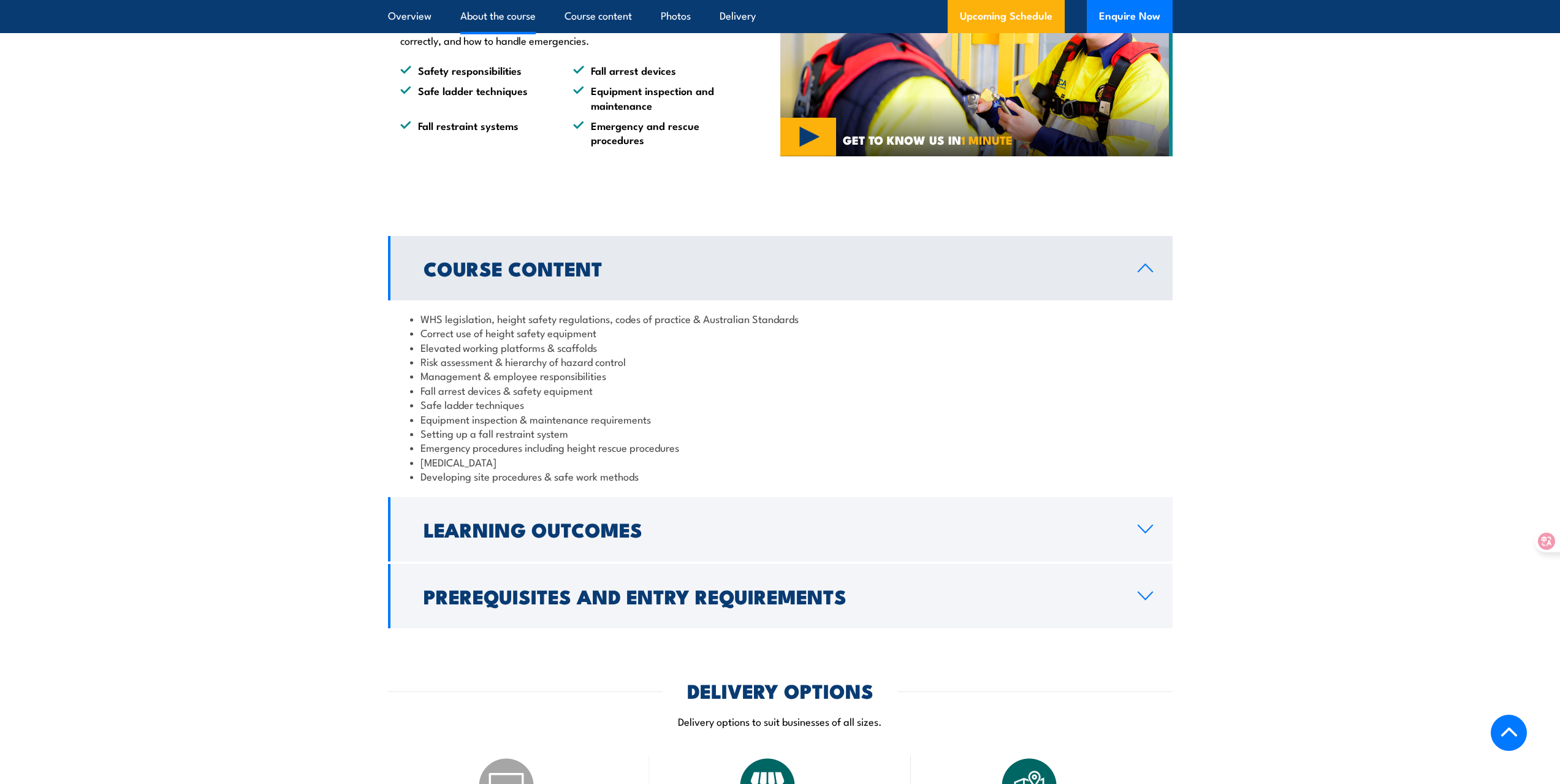
scroll to position [920, 0]
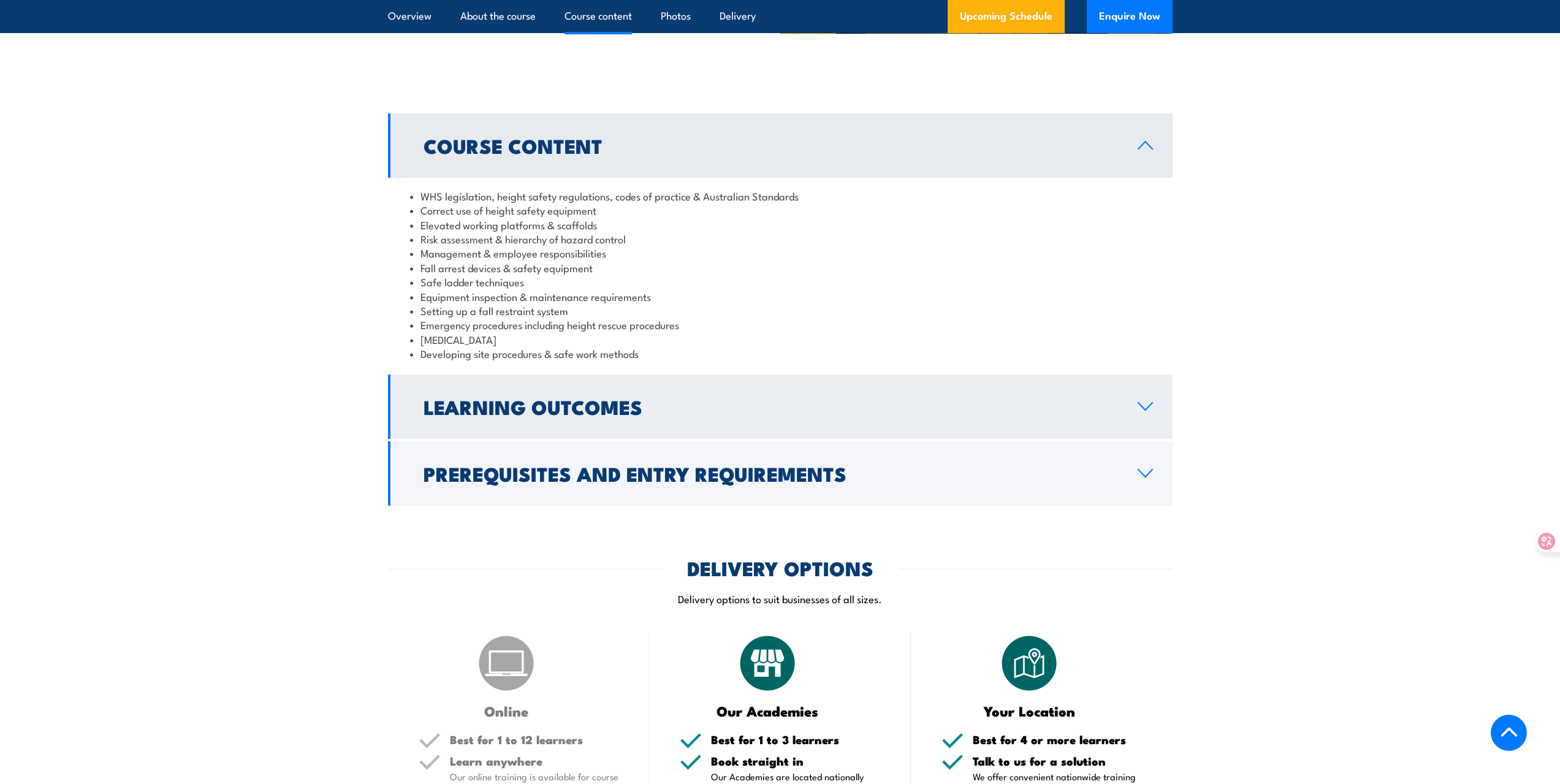
click at [1147, 419] on link "Learning Outcomes" at bounding box center [780, 407] width 785 height 65
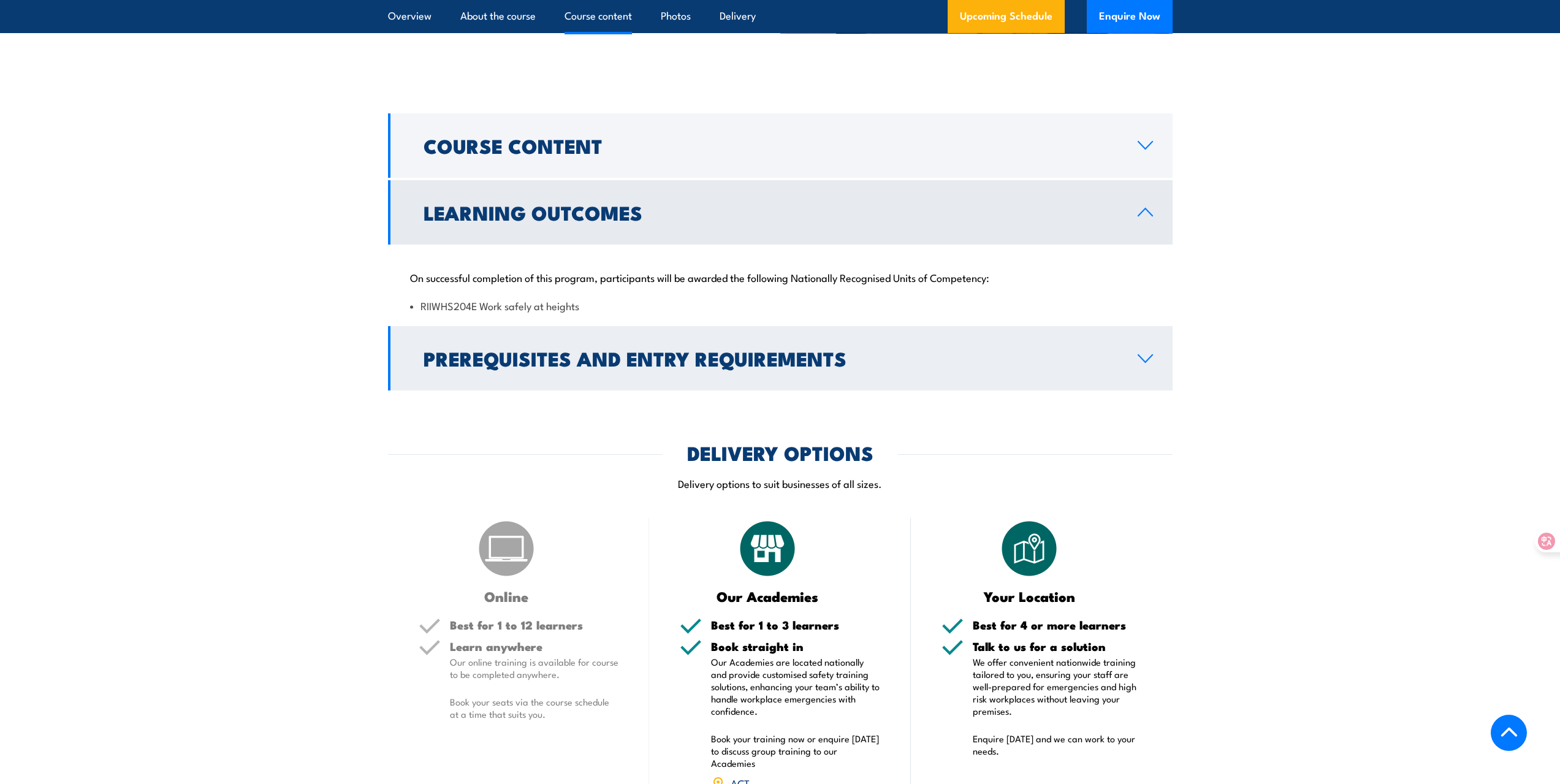
click at [1141, 358] on icon at bounding box center [1146, 359] width 14 height 8
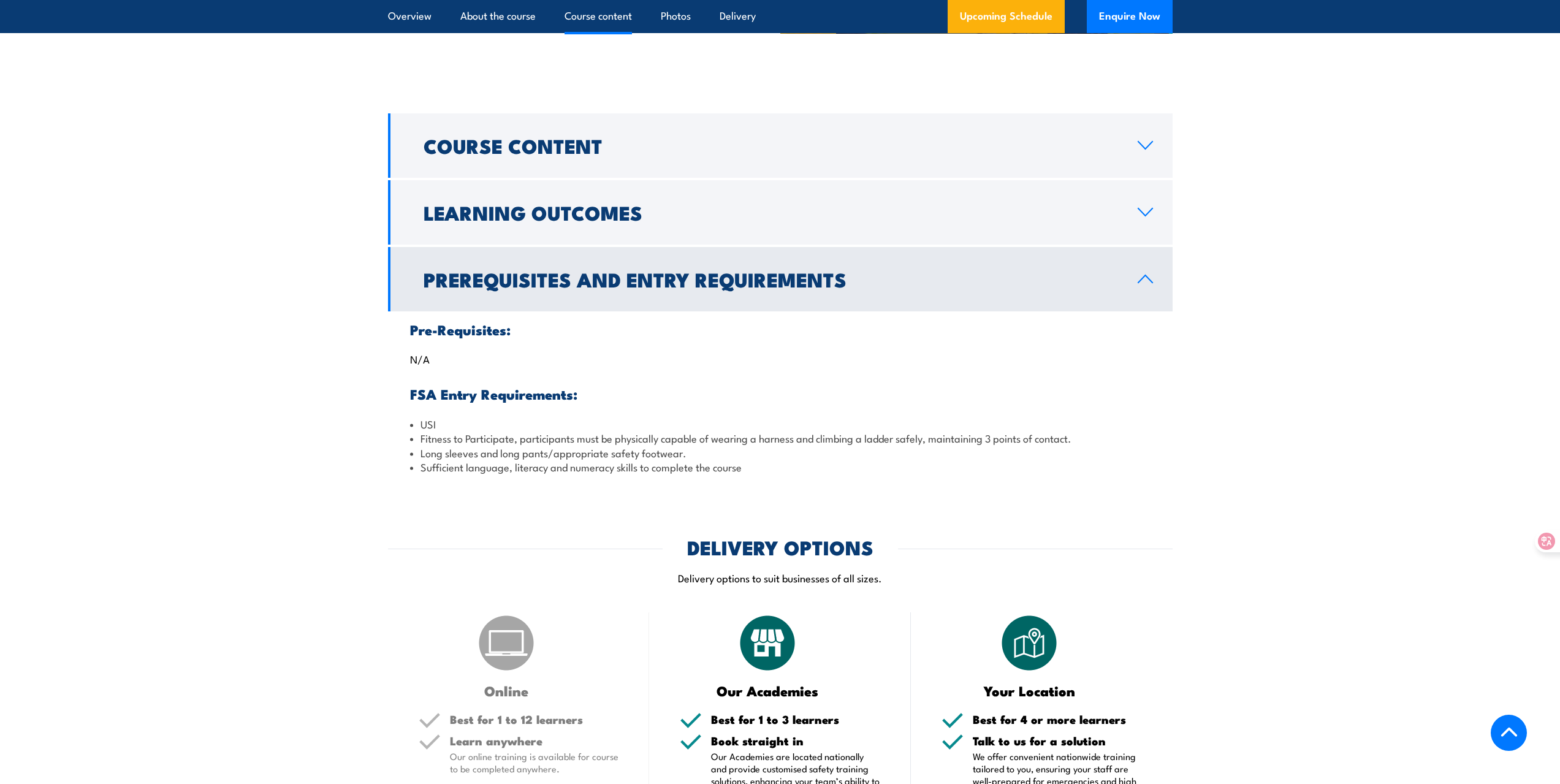
scroll to position [981, 0]
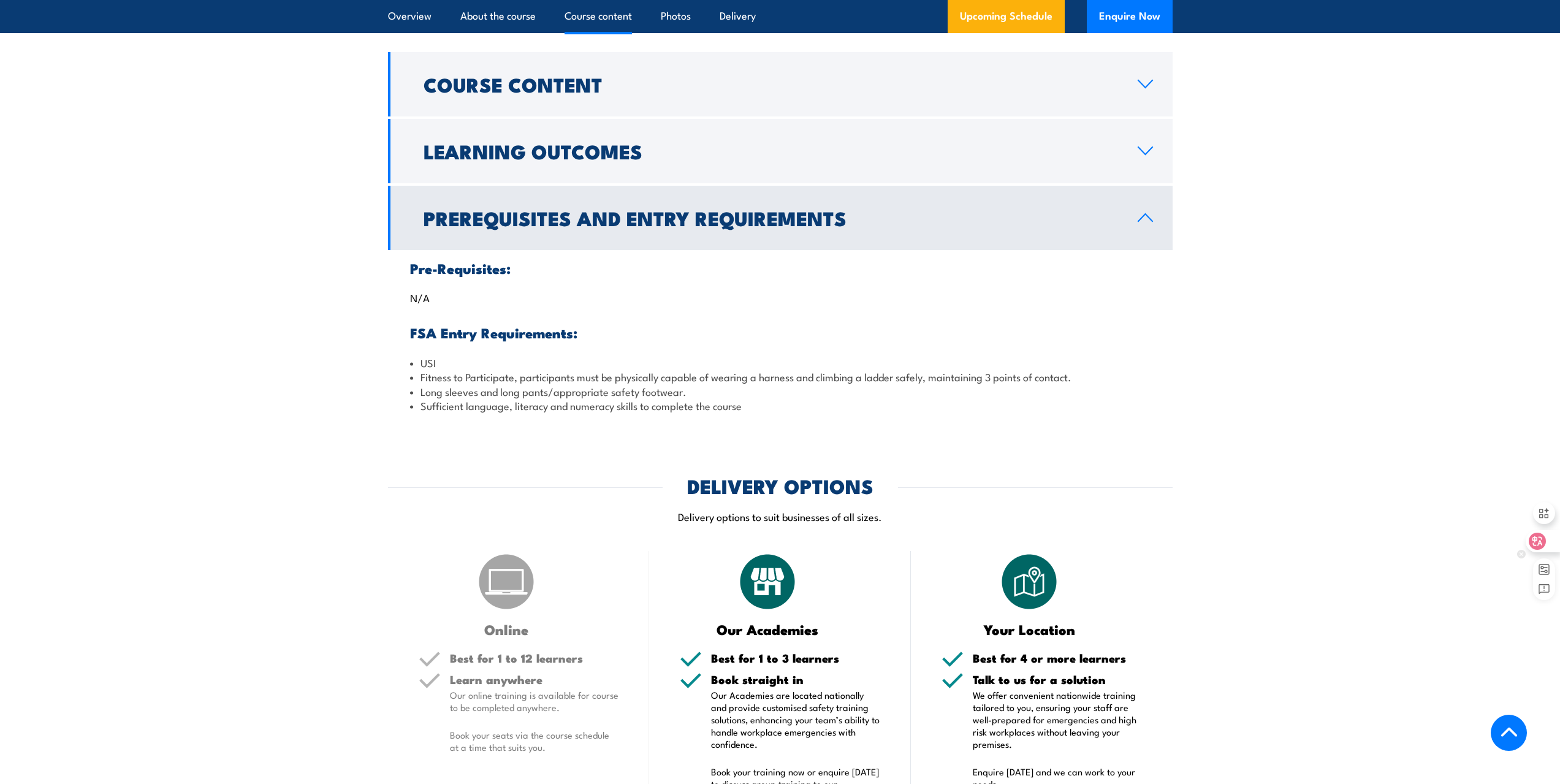
click at [1547, 542] on div at bounding box center [1543, 541] width 33 height 22
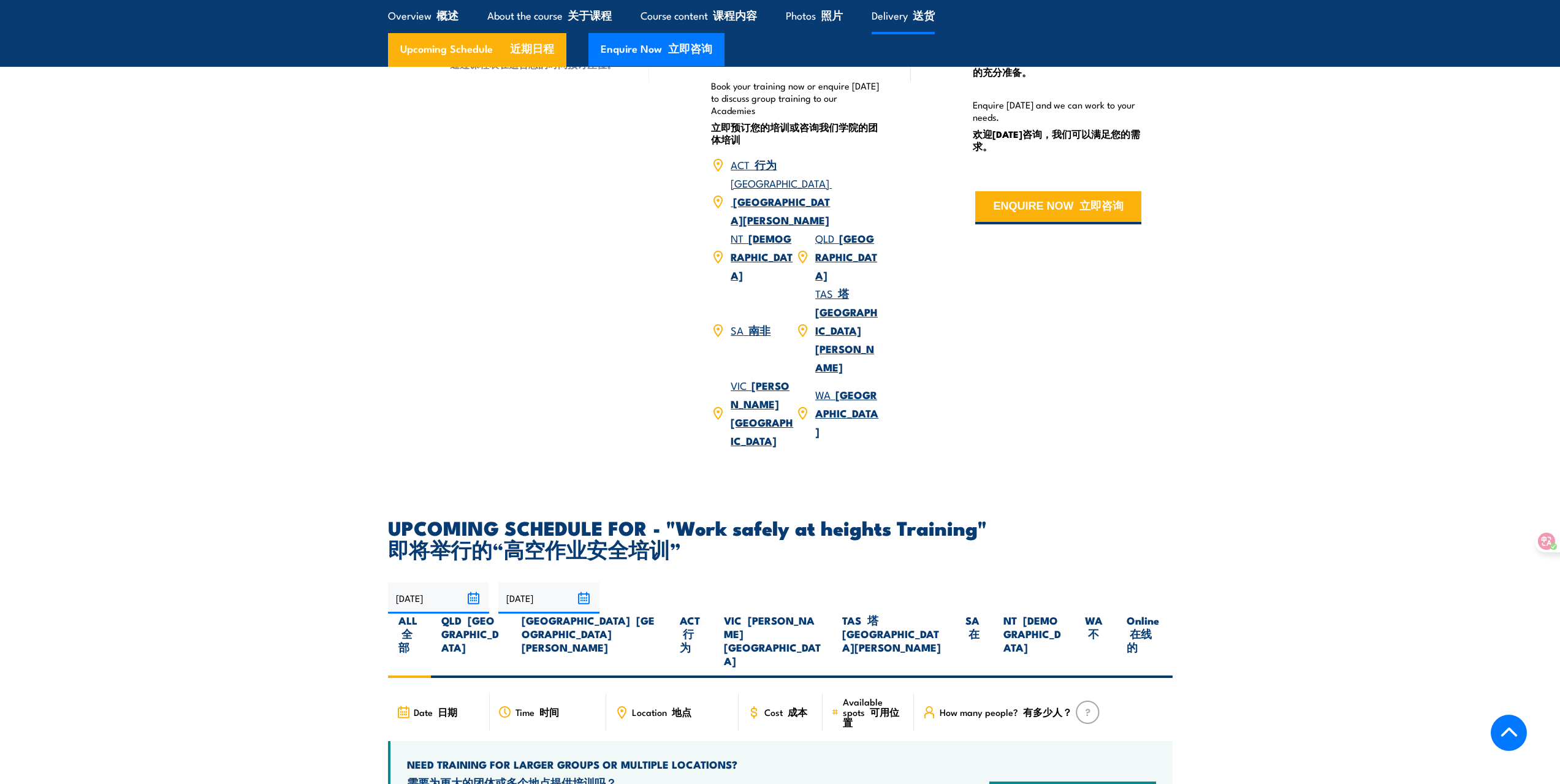
scroll to position [2093, 0]
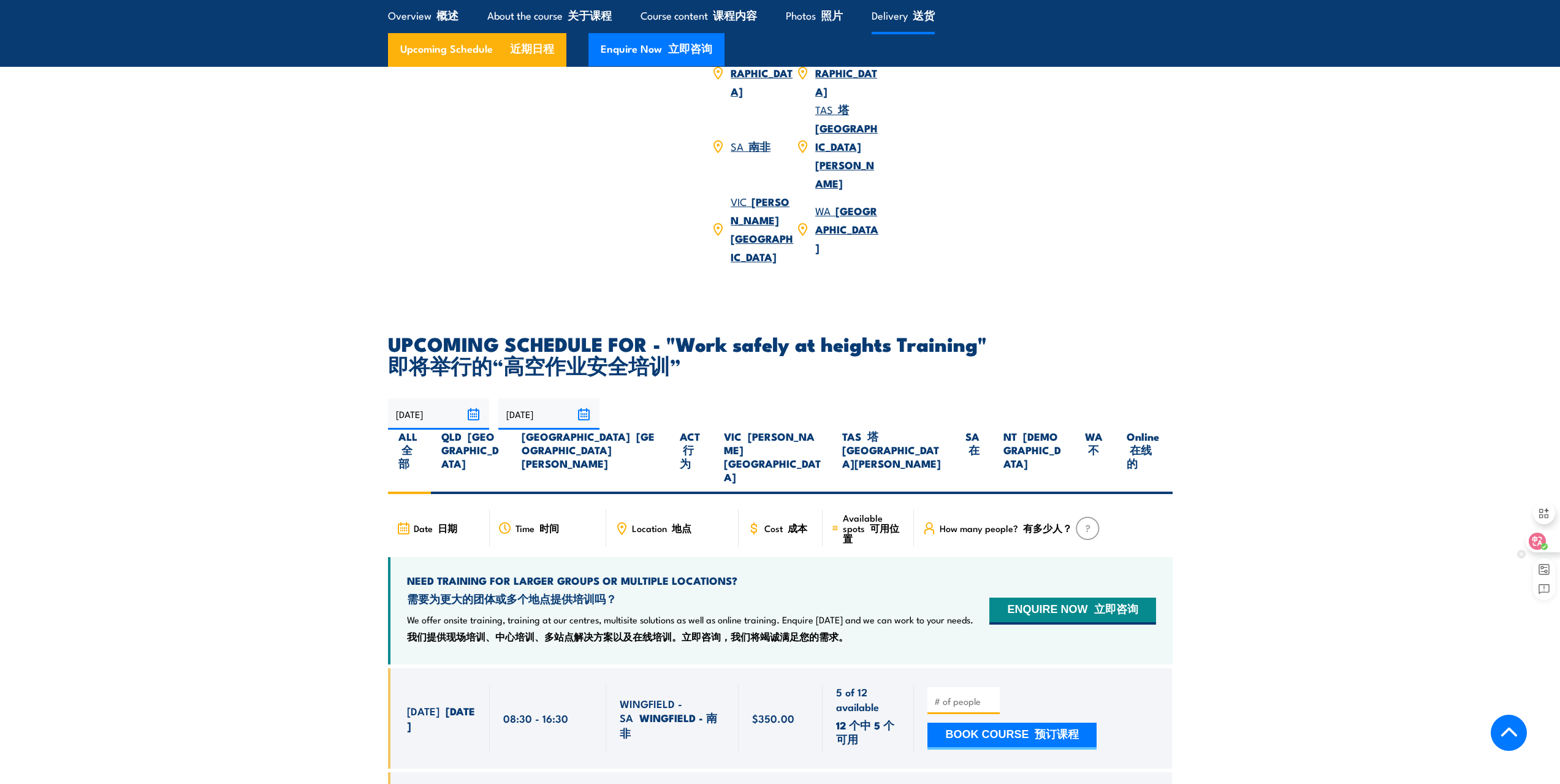
click at [1535, 539] on icon at bounding box center [1538, 541] width 10 height 10
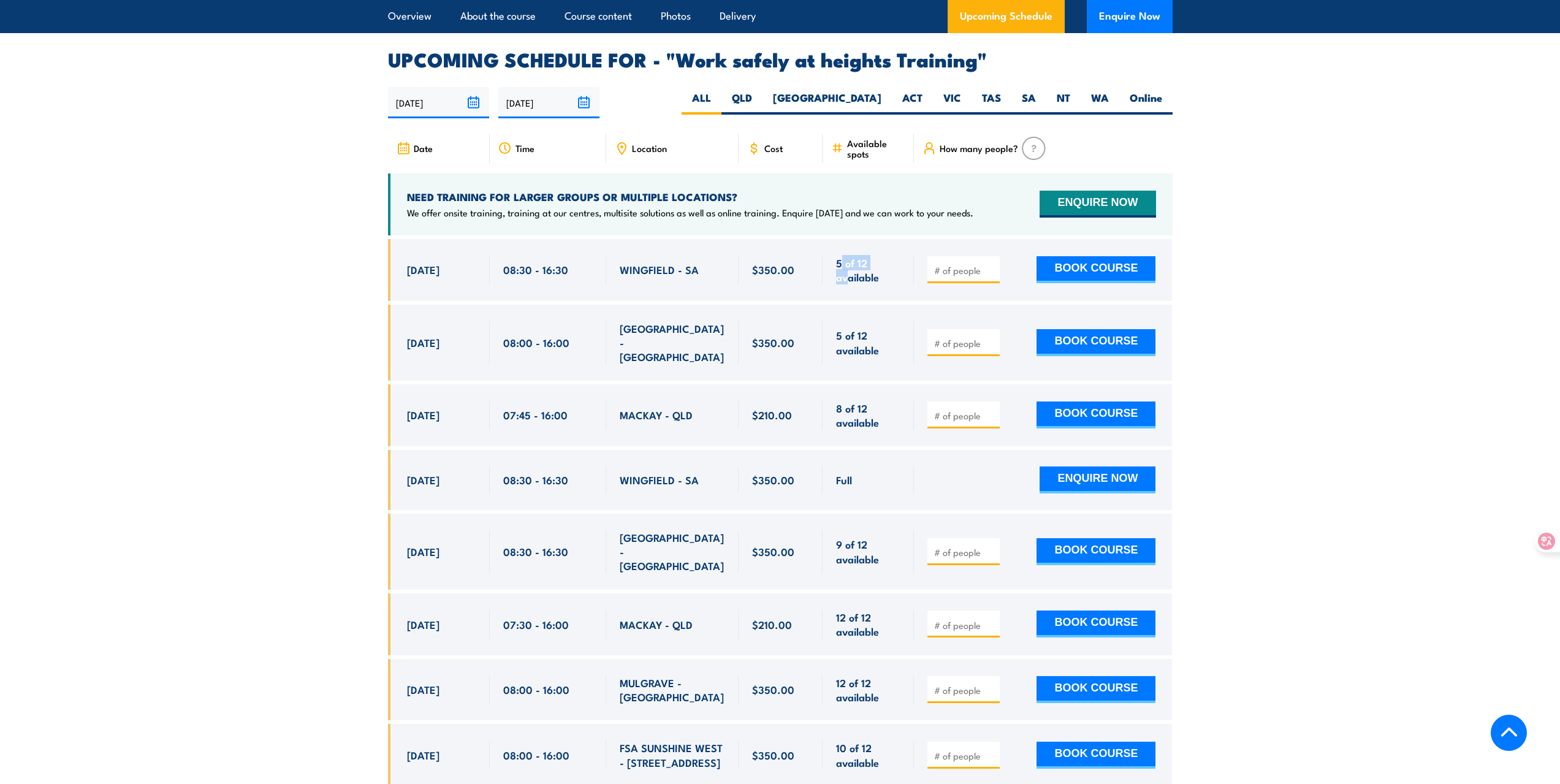
drag, startPoint x: 843, startPoint y: 247, endPoint x: 848, endPoint y: 256, distance: 10.3
click at [848, 256] on span "5 of 12 available" at bounding box center [868, 270] width 65 height 28
click at [758, 274] on div "$350.00" at bounding box center [781, 270] width 85 height 62
drag, startPoint x: 469, startPoint y: 252, endPoint x: 627, endPoint y: 249, distance: 158.0
click at [627, 249] on div "[DATE] 08:30 - 08:30" at bounding box center [780, 270] width 785 height 62
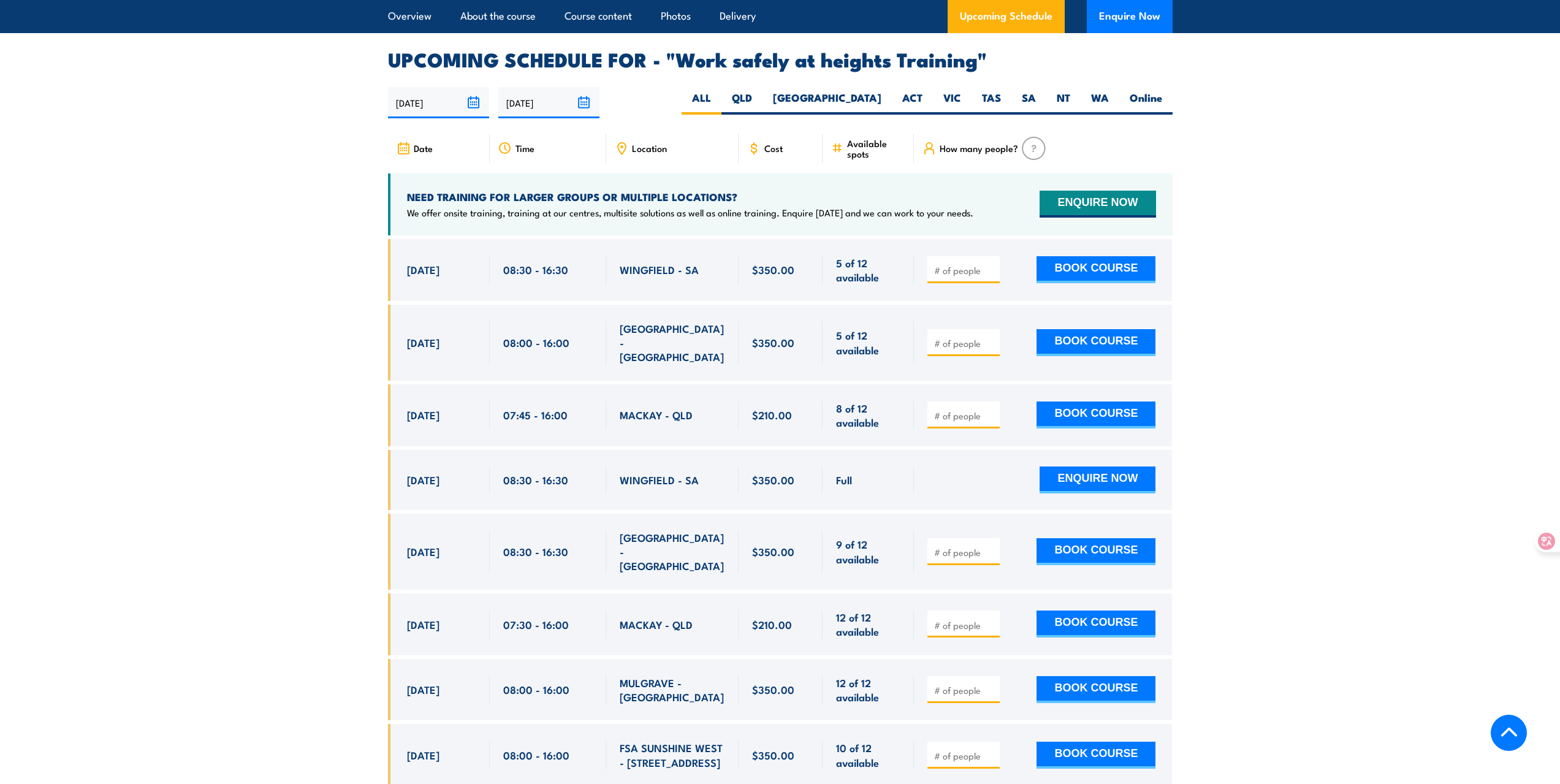
click at [697, 265] on div "WINGFIELD - SA" at bounding box center [673, 270] width 106 height 28
drag, startPoint x: 874, startPoint y: 451, endPoint x: 827, endPoint y: 443, distance: 47.7
click at [827, 450] on div "Full" at bounding box center [868, 480] width 91 height 60
click at [651, 324] on div "[GEOGRAPHIC_DATA] - [GEOGRAPHIC_DATA]" at bounding box center [673, 343] width 106 height 43
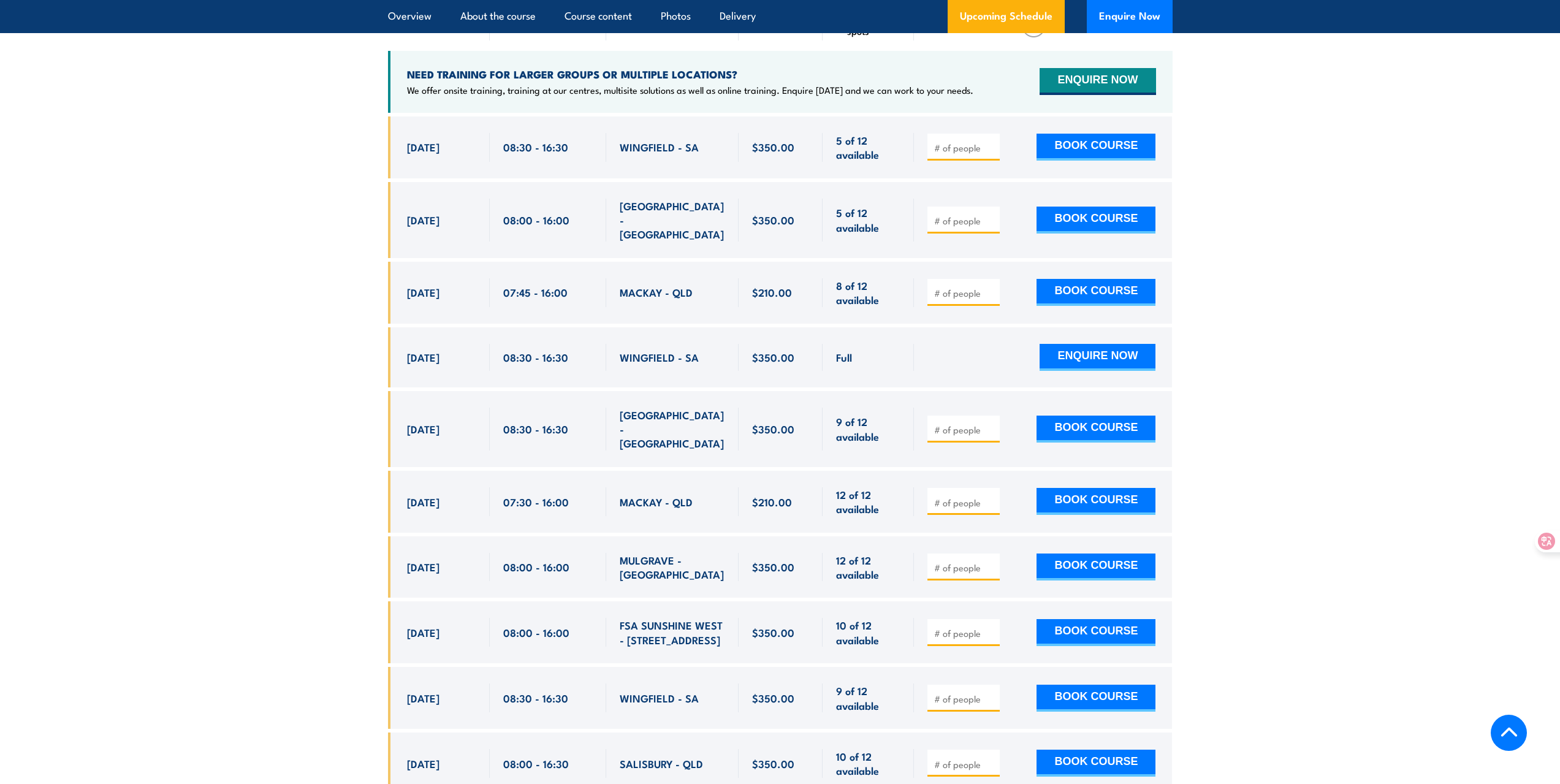
scroll to position [2082, 0]
